Goal: Information Seeking & Learning: Learn about a topic

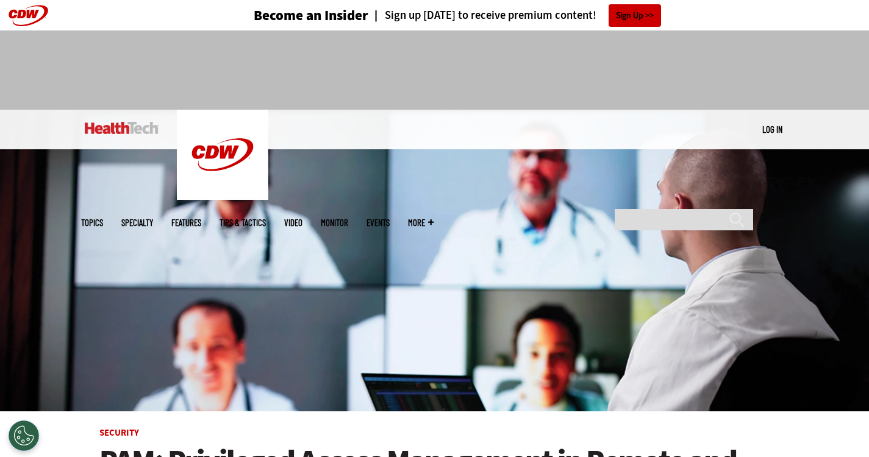
drag, startPoint x: 704, startPoint y: 20, endPoint x: 612, endPoint y: 296, distance: 290.3
click at [612, 296] on img at bounding box center [434, 261] width 869 height 302
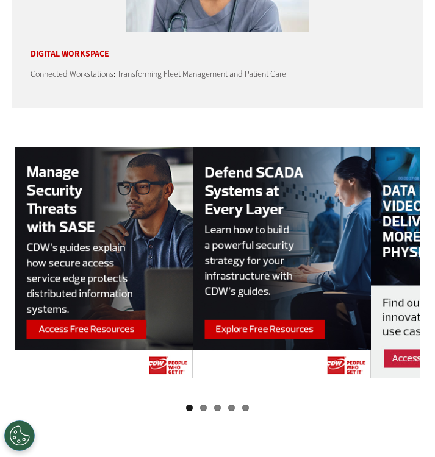
scroll to position [3582, 0]
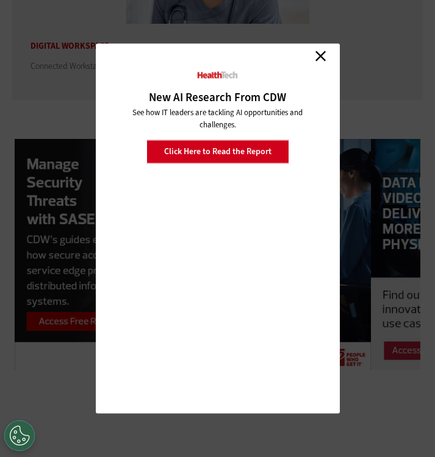
click at [323, 54] on link "Close" at bounding box center [321, 56] width 18 height 18
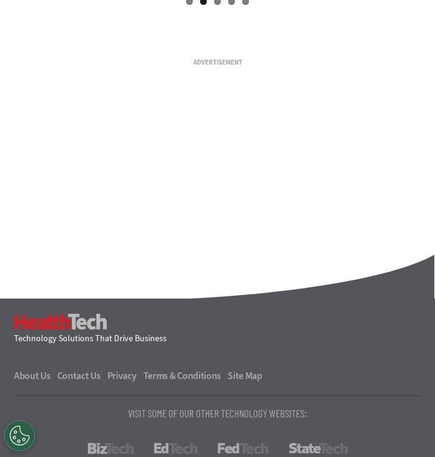
scroll to position [3970, 0]
